Goal: Transaction & Acquisition: Purchase product/service

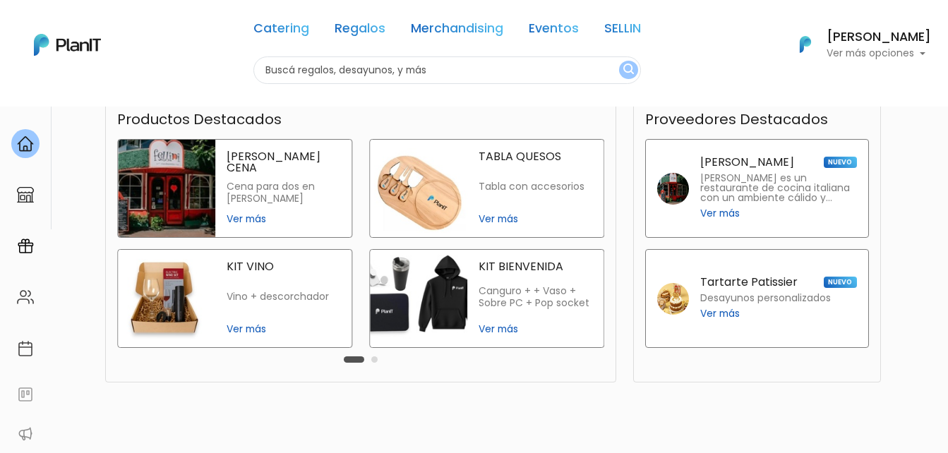
scroll to position [401, 0]
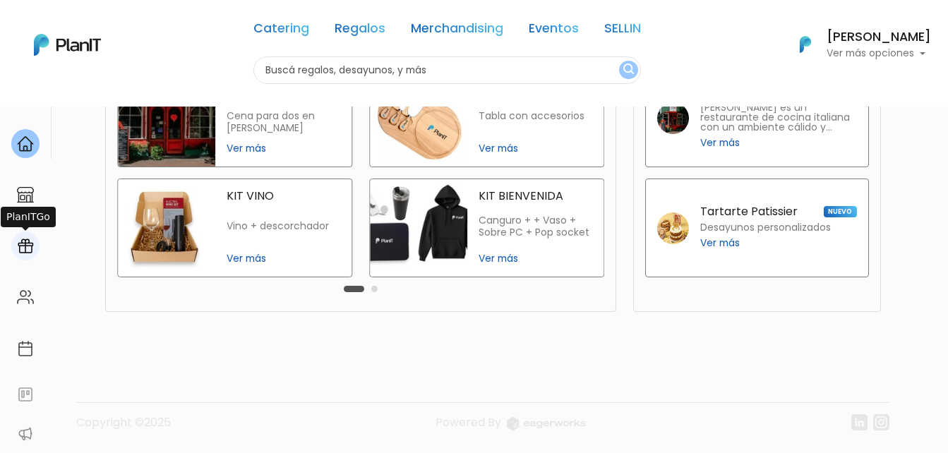
click at [23, 247] on img at bounding box center [25, 246] width 17 height 17
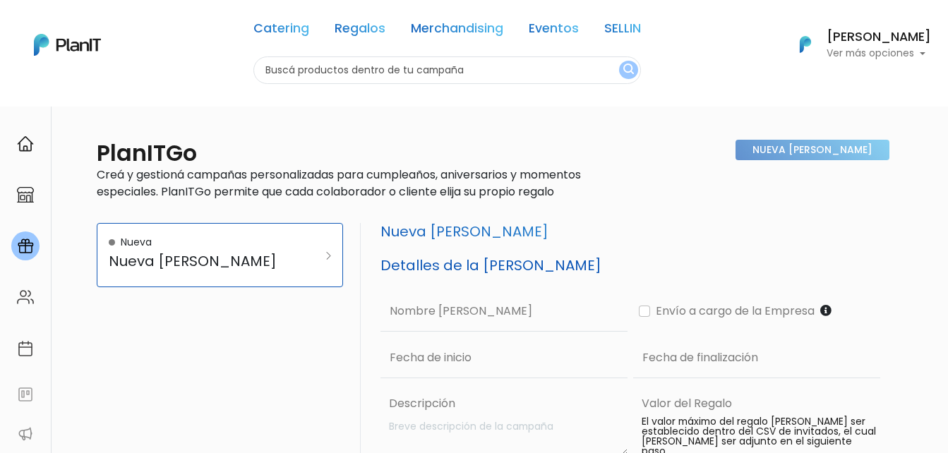
click at [456, 19] on div "Catering Regalos Merchandising Eventos SELLIN" at bounding box center [446, 31] width 387 height 51
click at [438, 23] on link "Merchandising" at bounding box center [457, 31] width 92 height 17
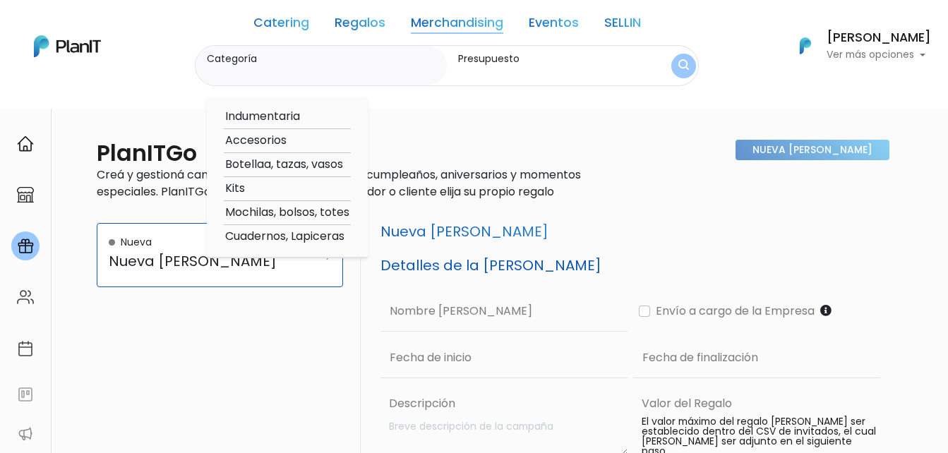
click at [249, 138] on option "Accesorios" at bounding box center [287, 141] width 127 height 18
type input "Accesorios"
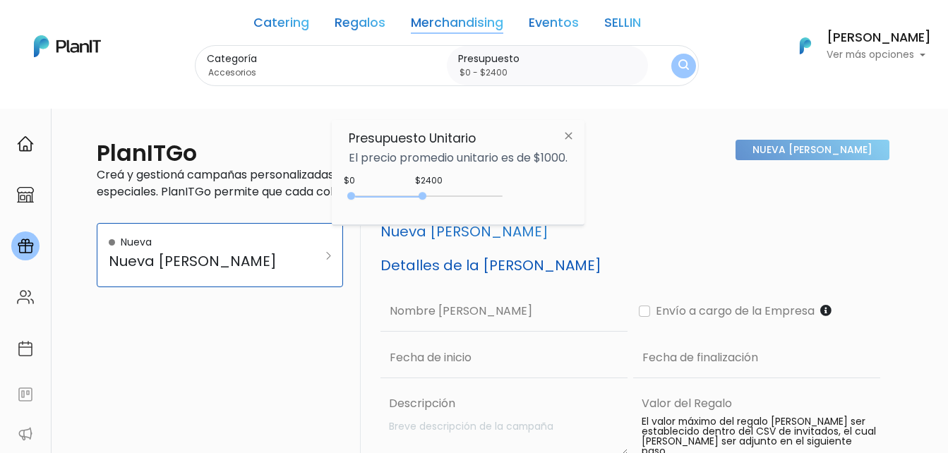
type input "$0 - $2350"
drag, startPoint x: 381, startPoint y: 193, endPoint x: 423, endPoint y: 179, distance: 44.6
click at [423, 185] on div "$2350 $0 0 : 2350 0 2350 0,2350" at bounding box center [458, 199] width 219 height 28
click at [636, 189] on div "Nueva Campaña" at bounding box center [756, 176] width 264 height 72
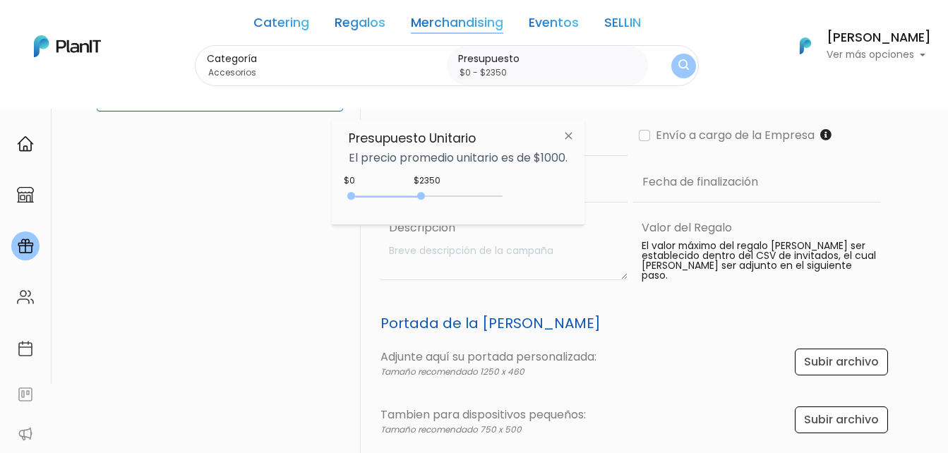
scroll to position [212, 0]
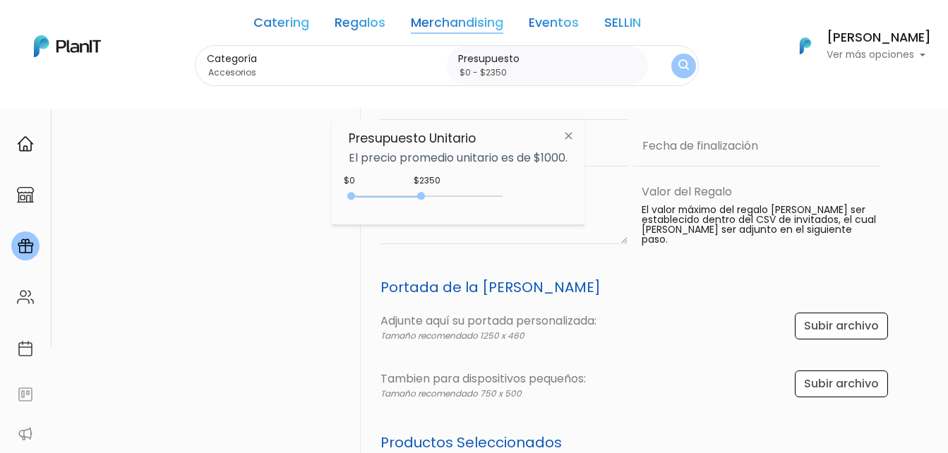
click at [452, 18] on link "Merchandising" at bounding box center [457, 25] width 92 height 17
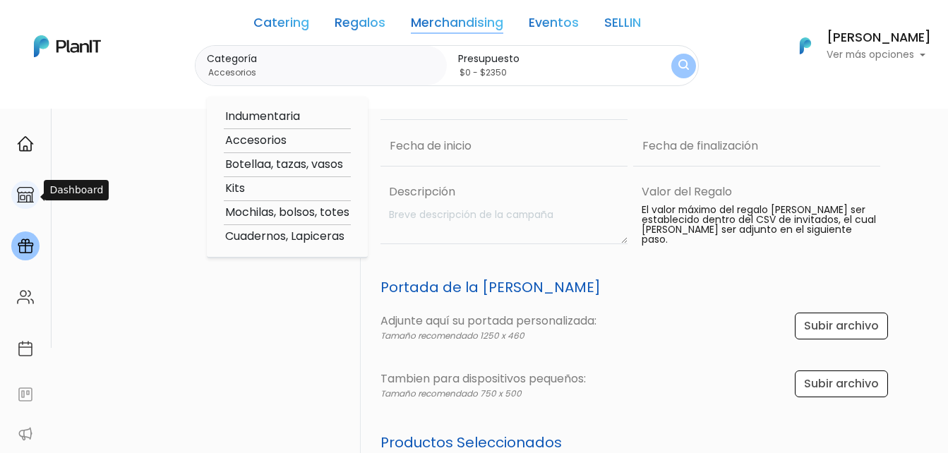
click at [24, 190] on img at bounding box center [25, 194] width 17 height 17
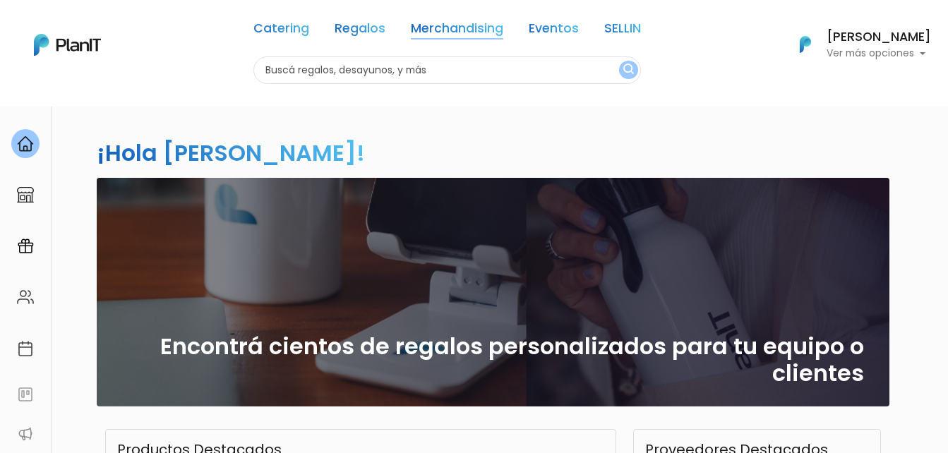
click at [433, 27] on link "Merchandising" at bounding box center [457, 31] width 92 height 17
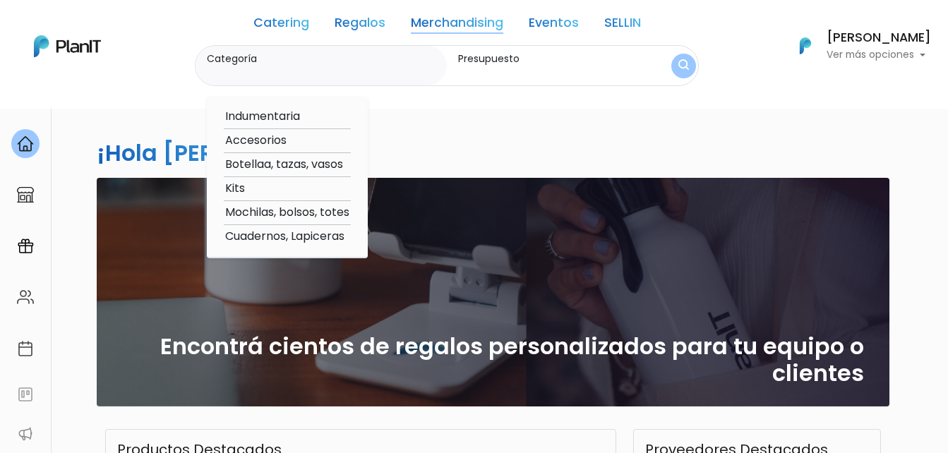
click at [271, 143] on option "Accesorios" at bounding box center [287, 141] width 127 height 18
type input "Accesorios"
type input "$0 - $1000"
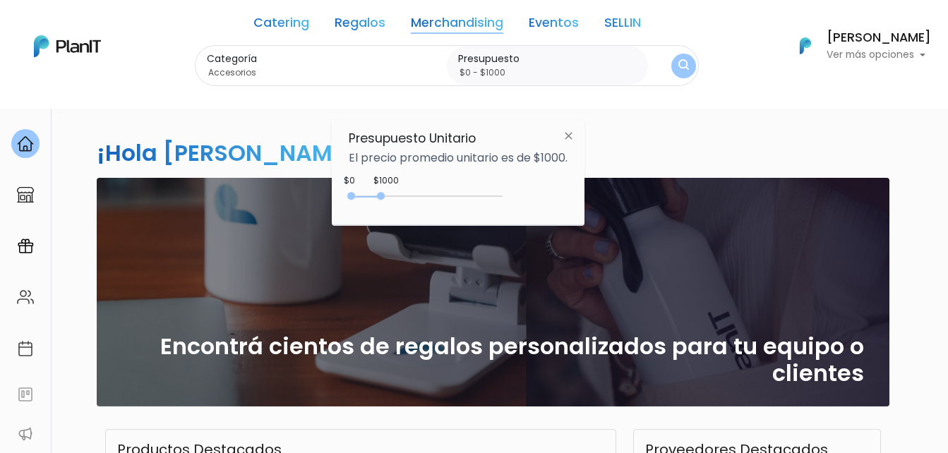
click at [579, 133] on img at bounding box center [568, 135] width 26 height 25
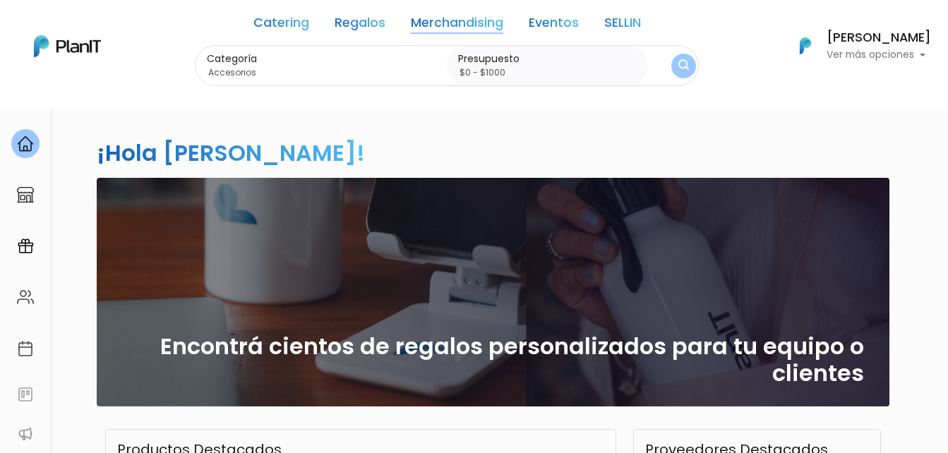
click at [687, 66] on img "submit" at bounding box center [683, 65] width 11 height 13
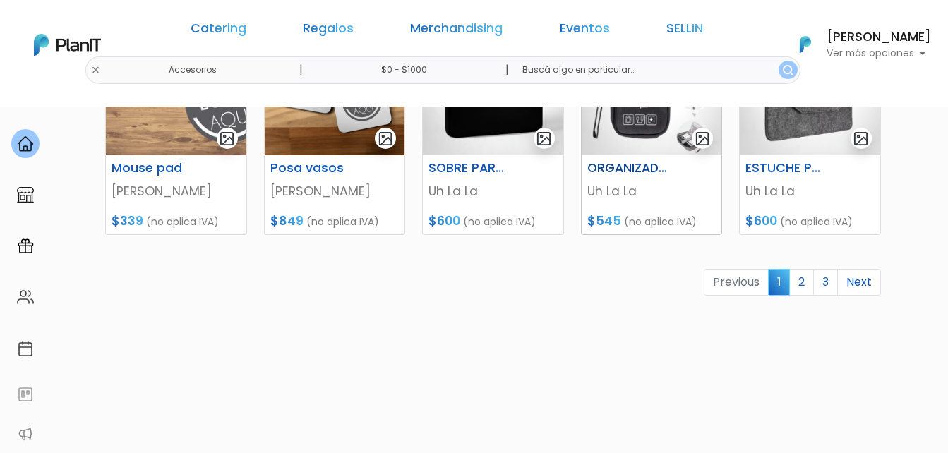
scroll to position [782, 0]
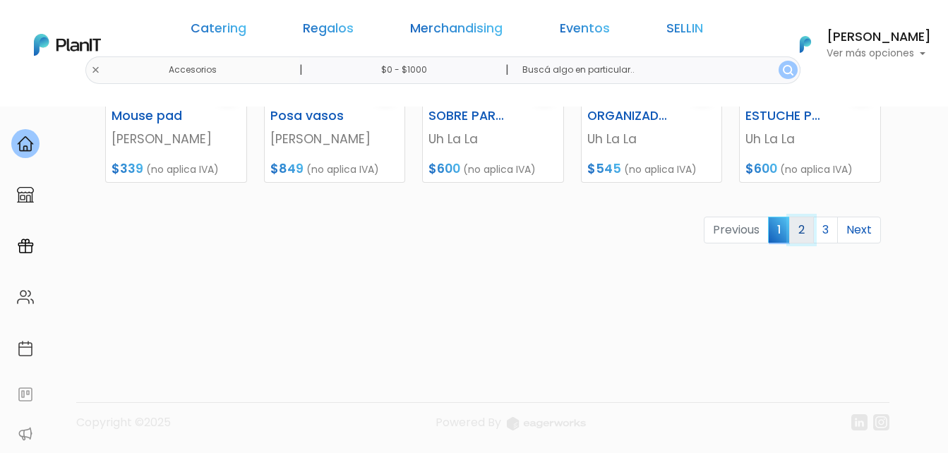
click at [804, 234] on link "2" at bounding box center [801, 230] width 25 height 27
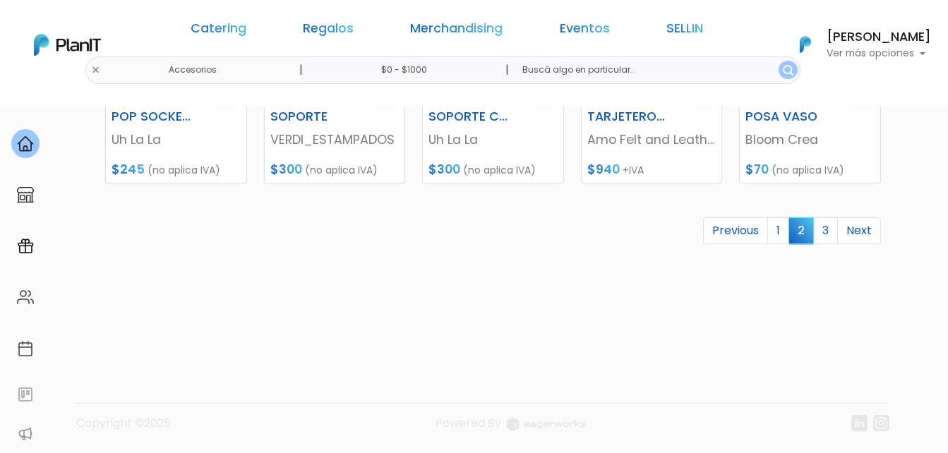
scroll to position [782, 0]
click at [821, 224] on link "3" at bounding box center [825, 230] width 25 height 27
